Goal: Find contact information: Find contact information

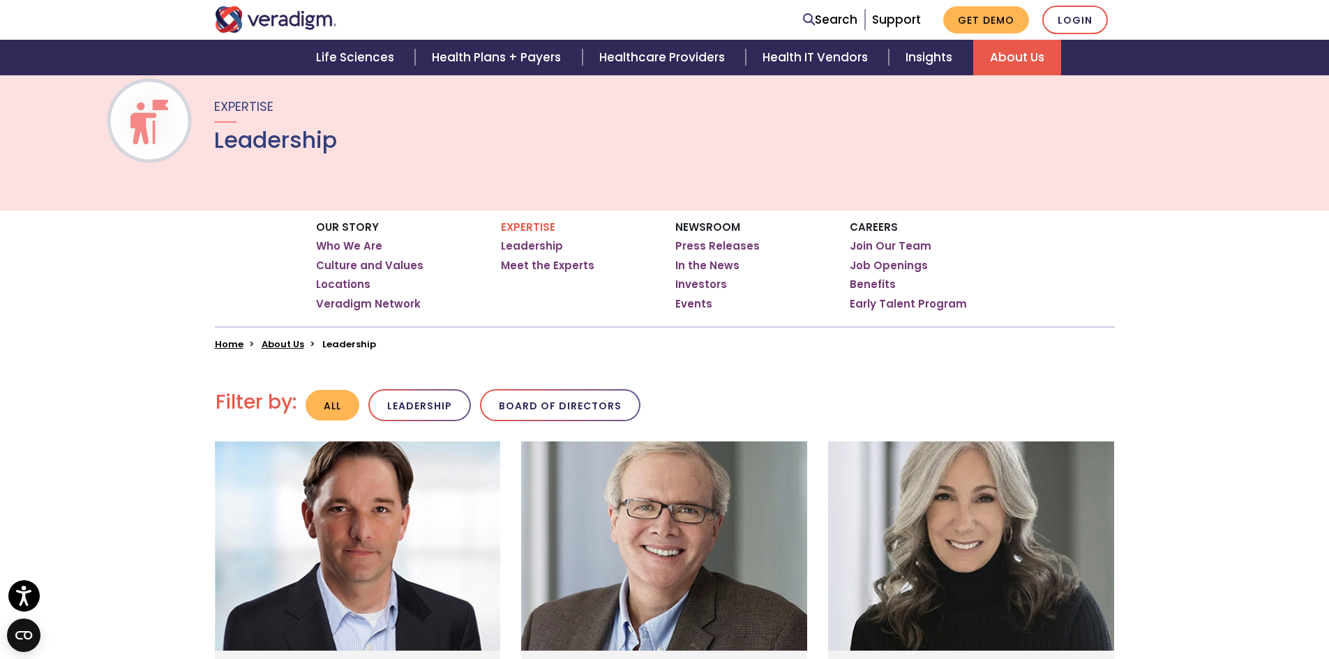
scroll to position [94, 0]
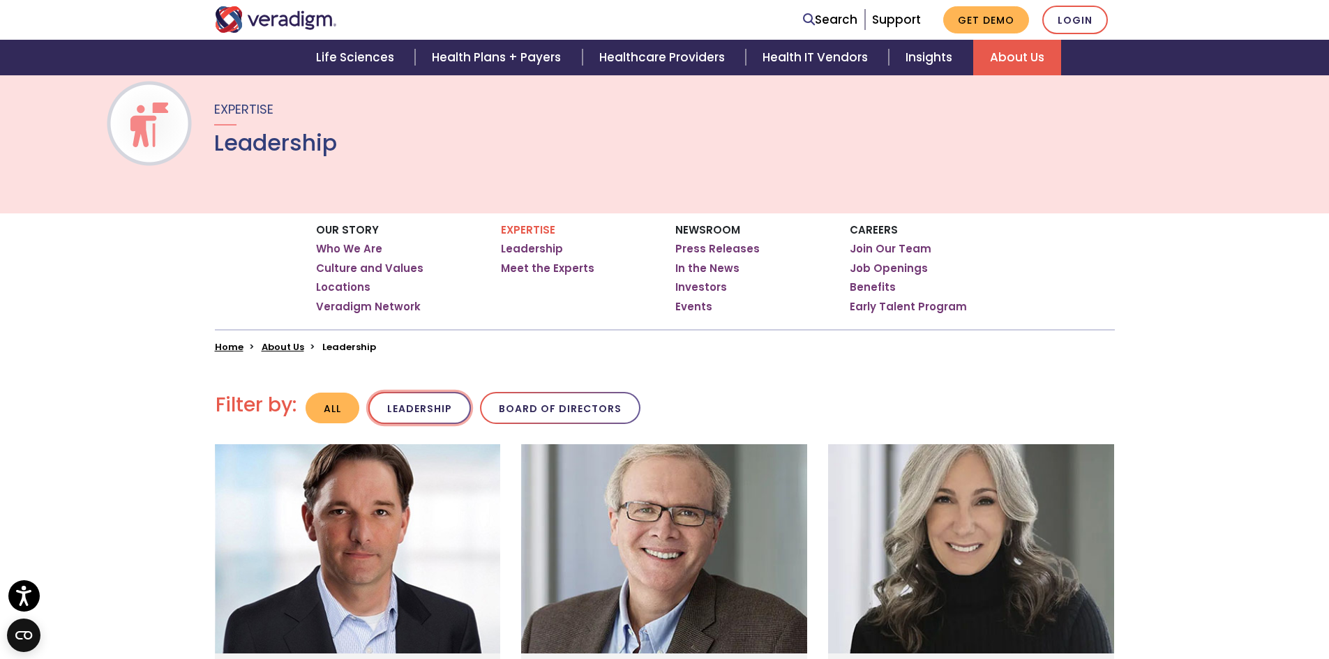
click at [428, 403] on button "Leadership" at bounding box center [419, 408] width 103 height 33
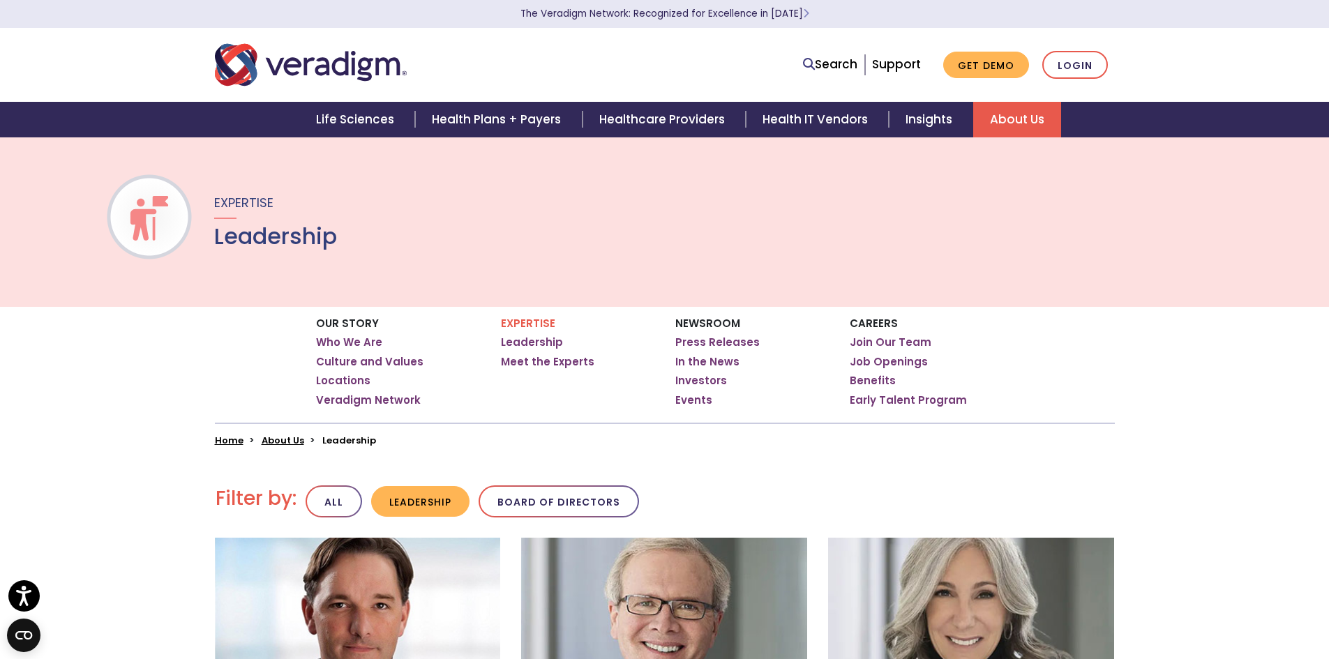
click at [338, 68] on img "Veradigm logo" at bounding box center [311, 65] width 192 height 46
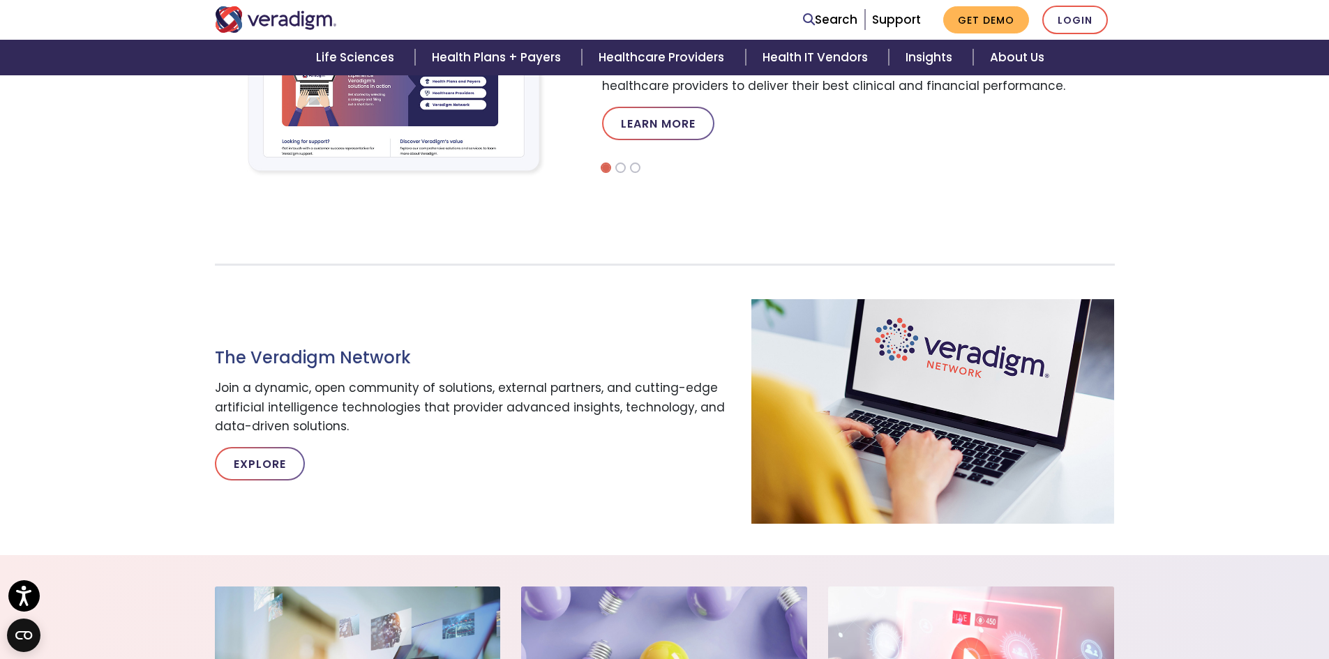
scroll to position [507, 0]
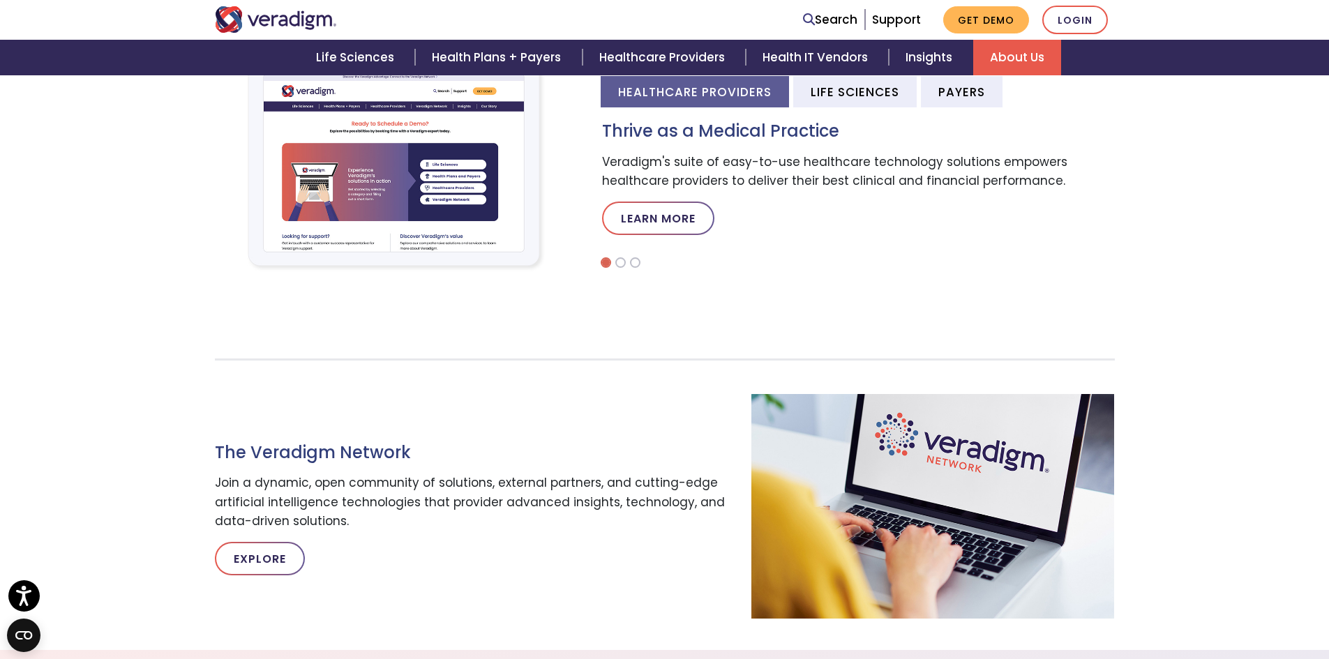
click at [1024, 51] on link "About Us" at bounding box center [1017, 58] width 88 height 36
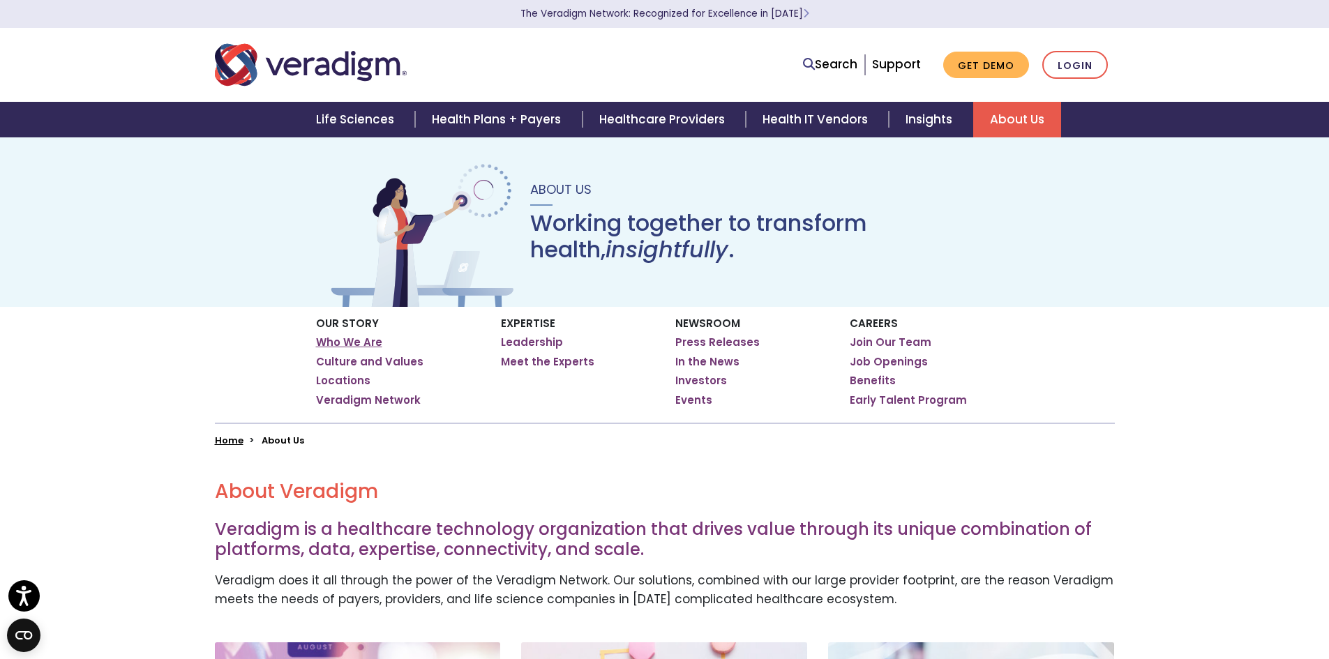
click at [353, 338] on link "Who We Are" at bounding box center [349, 343] width 66 height 14
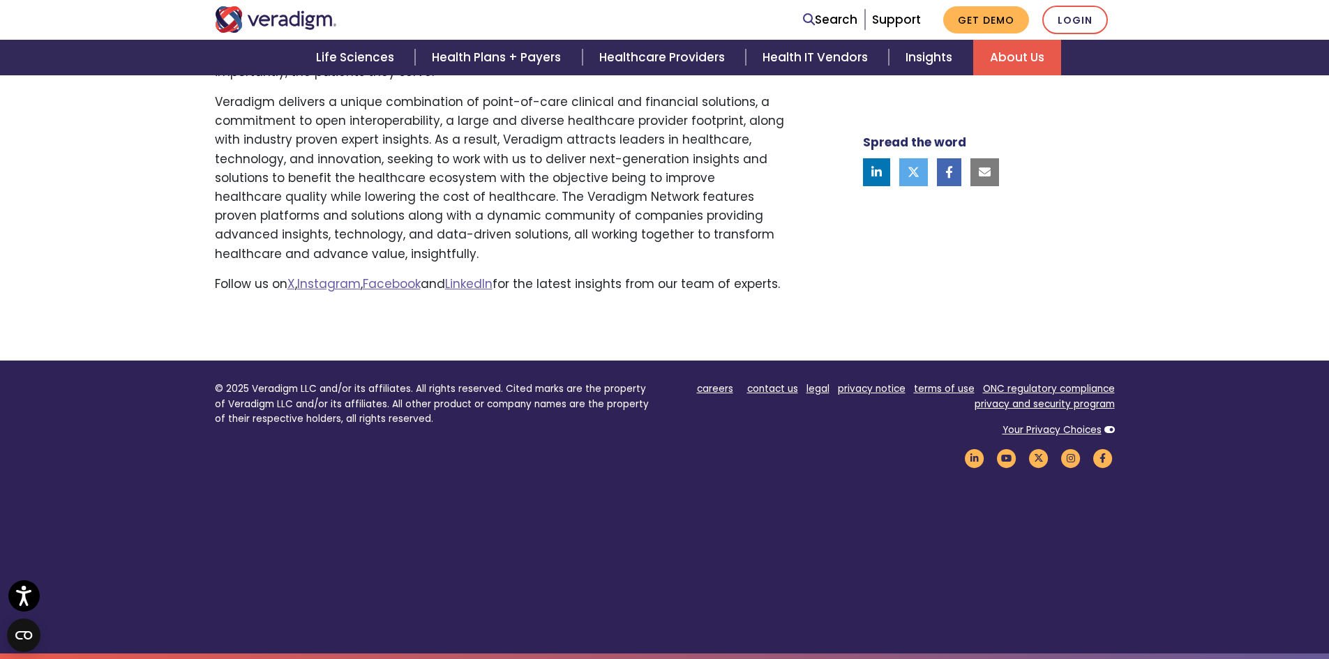
scroll to position [1068, 0]
click at [782, 388] on link "contact us" at bounding box center [772, 388] width 51 height 13
